Goal: Check status: Check status

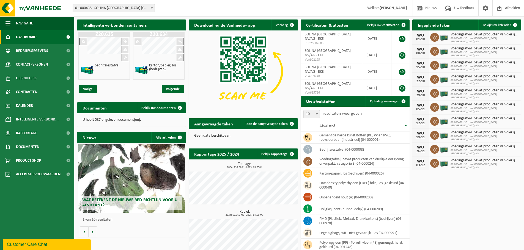
click at [151, 8] on b at bounding box center [152, 7] width 2 height 1
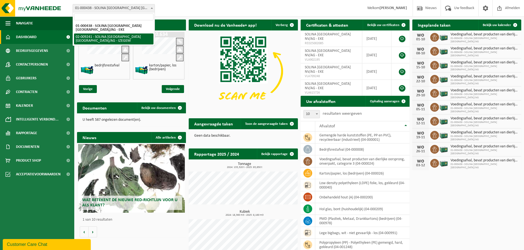
select select "13150"
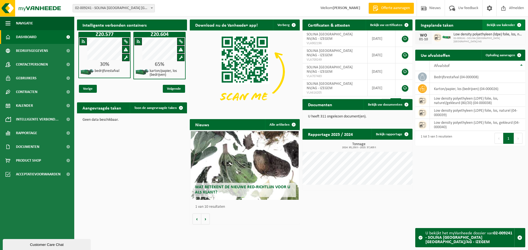
click at [501, 26] on span "Bekijk uw kalender" at bounding box center [501, 25] width 28 height 4
